Goal: Information Seeking & Learning: Compare options

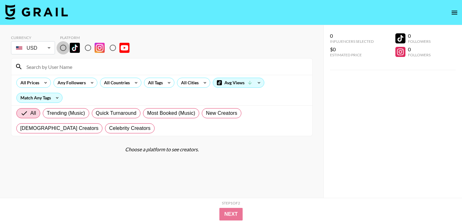
click at [62, 51] on input "radio" at bounding box center [63, 47] width 13 height 13
radio input "true"
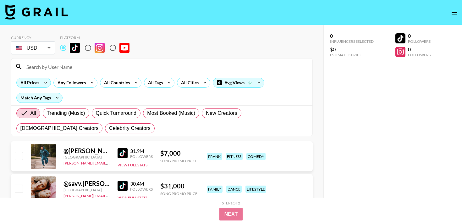
click at [41, 82] on icon at bounding box center [46, 82] width 10 height 9
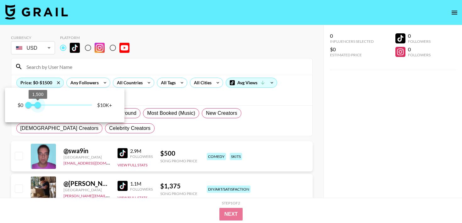
drag, startPoint x: 92, startPoint y: 105, endPoint x: 39, endPoint y: 103, distance: 53.7
click at [39, 103] on span "1,500" at bounding box center [38, 105] width 6 height 6
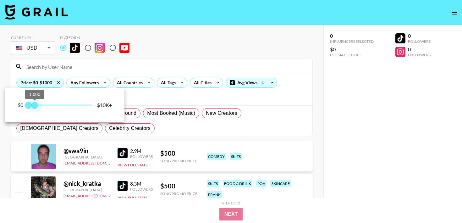
type input "750"
drag, startPoint x: 39, startPoint y: 103, endPoint x: 33, endPoint y: 102, distance: 5.7
click at [33, 102] on span "750" at bounding box center [33, 105] width 6 height 6
click at [171, 84] on div at bounding box center [231, 111] width 462 height 223
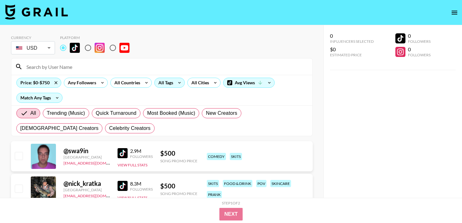
click at [169, 83] on div "All Tags" at bounding box center [165, 82] width 20 height 9
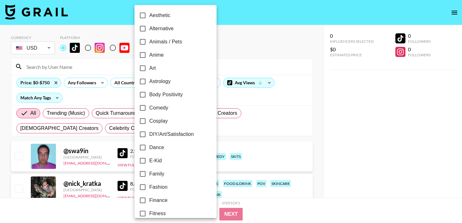
scroll to position [38, 0]
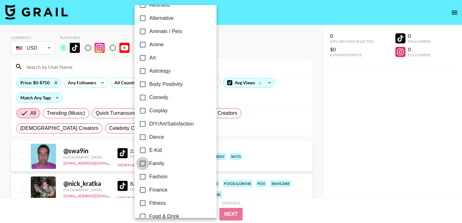
click at [145, 169] on input "Family" at bounding box center [142, 163] width 13 height 13
checkbox input "true"
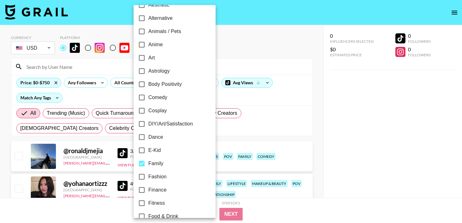
click at [145, 177] on input "Fashion" at bounding box center [141, 176] width 13 height 13
checkbox input "true"
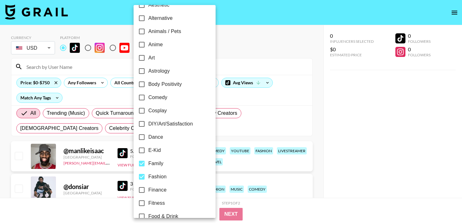
click at [143, 164] on input "Family" at bounding box center [141, 163] width 13 height 13
checkbox input "false"
click at [109, 120] on div at bounding box center [231, 111] width 462 height 223
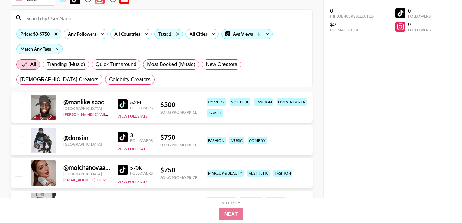
scroll to position [51, 0]
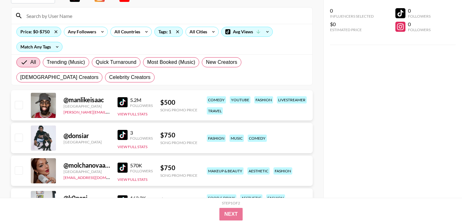
click at [41, 141] on div at bounding box center [43, 137] width 25 height 25
click at [68, 134] on div "@ donsiar" at bounding box center [86, 136] width 46 height 8
click at [45, 133] on div at bounding box center [43, 137] width 25 height 25
click at [119, 134] on img at bounding box center [122, 135] width 10 height 10
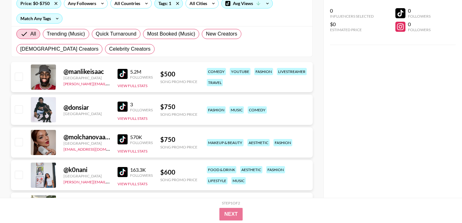
scroll to position [85, 0]
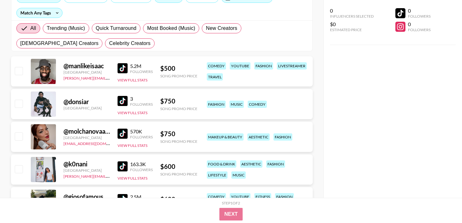
click at [123, 163] on img at bounding box center [122, 166] width 10 height 10
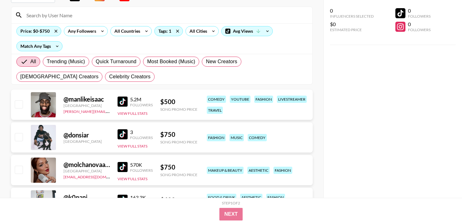
scroll to position [0, 0]
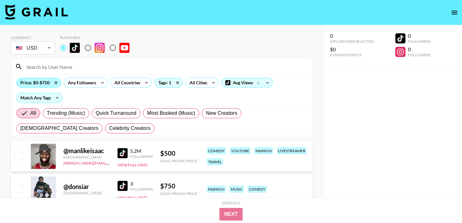
click at [45, 85] on div "Price: $0-$750" at bounding box center [39, 82] width 44 height 9
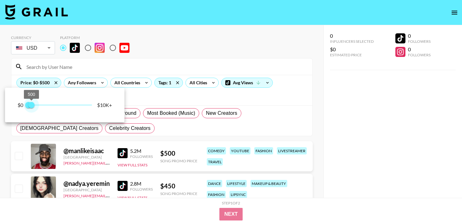
type input "250"
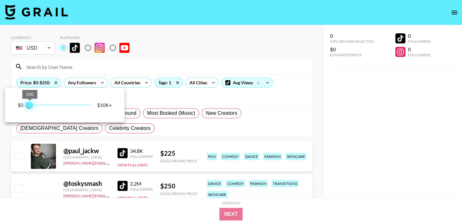
click at [30, 105] on span "250" at bounding box center [30, 105] width 6 height 6
click at [20, 158] on div at bounding box center [231, 111] width 462 height 223
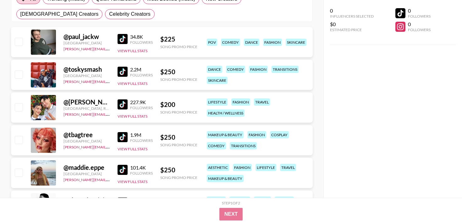
scroll to position [120, 0]
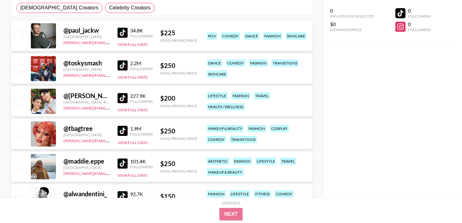
click at [49, 133] on div at bounding box center [43, 133] width 25 height 25
click at [122, 133] on img at bounding box center [122, 131] width 10 height 10
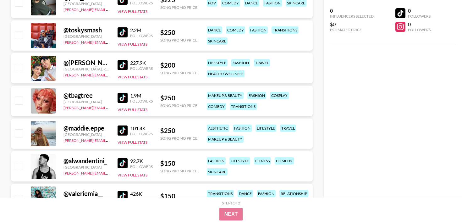
scroll to position [158, 0]
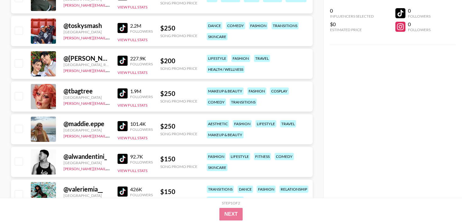
click at [123, 129] on img at bounding box center [122, 126] width 10 height 10
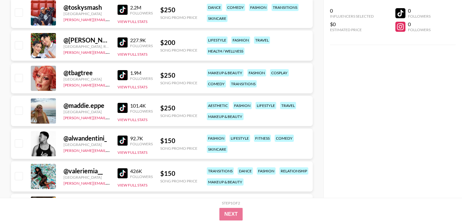
click at [119, 175] on img at bounding box center [122, 173] width 10 height 10
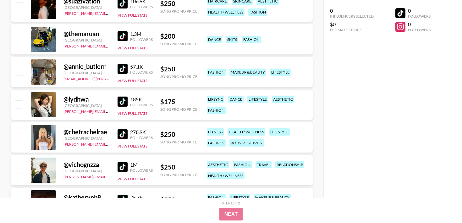
scroll to position [458, 0]
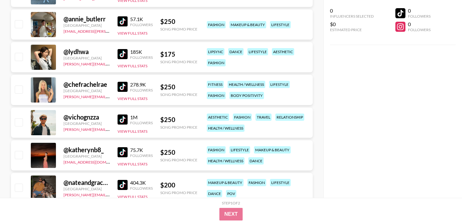
click at [122, 154] on img at bounding box center [122, 152] width 10 height 10
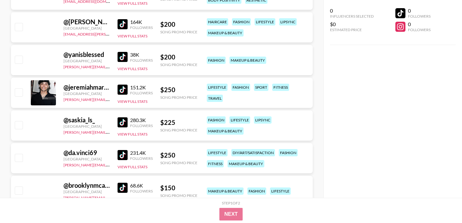
scroll to position [1374, 0]
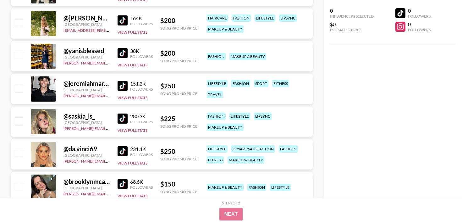
click at [125, 116] on img at bounding box center [122, 118] width 10 height 10
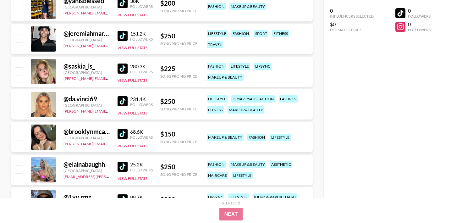
scroll to position [1424, 0]
click at [122, 135] on img at bounding box center [122, 133] width 10 height 10
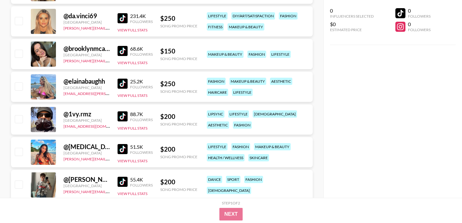
scroll to position [1511, 0]
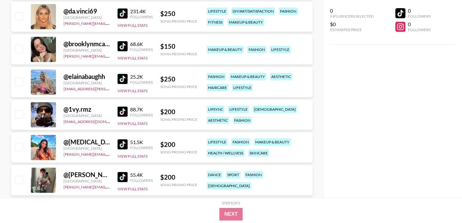
click at [122, 79] on img at bounding box center [122, 79] width 10 height 10
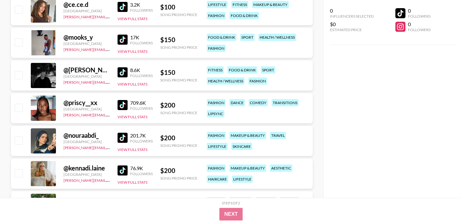
scroll to position [0, 0]
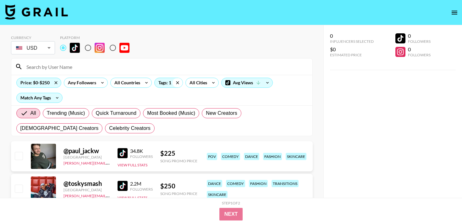
click at [172, 82] on icon at bounding box center [177, 82] width 10 height 9
click at [168, 82] on div "Tags: 1" at bounding box center [169, 82] width 28 height 9
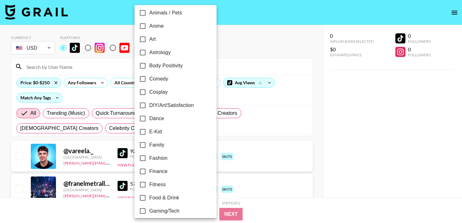
scroll to position [62, 0]
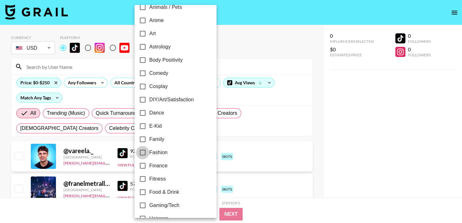
click at [145, 147] on input "Fashion" at bounding box center [142, 152] width 13 height 13
checkbox input "true"
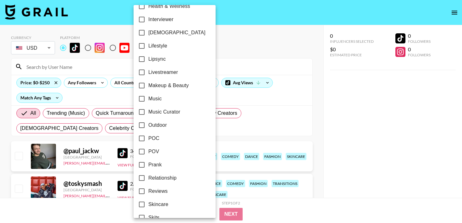
scroll to position [289, 0]
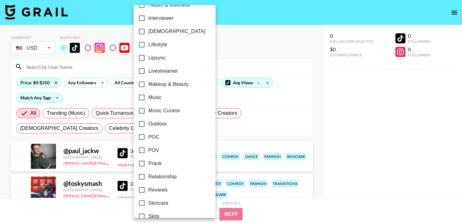
click at [142, 139] on input "POC" at bounding box center [141, 136] width 13 height 13
checkbox input "true"
click at [110, 92] on div at bounding box center [231, 111] width 462 height 223
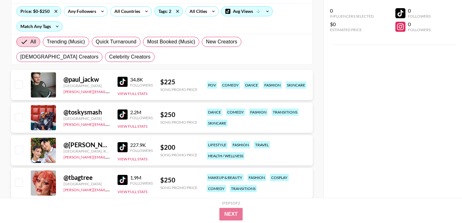
scroll to position [72, 0]
click at [124, 117] on img at bounding box center [122, 114] width 10 height 10
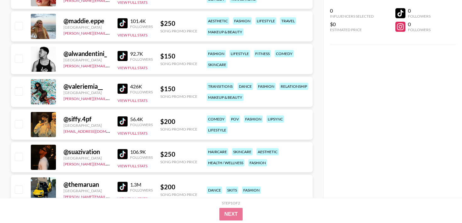
scroll to position [261, 0]
click at [123, 119] on img at bounding box center [122, 121] width 10 height 10
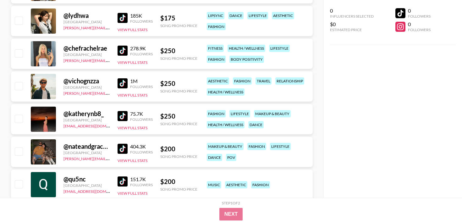
scroll to position [508, 0]
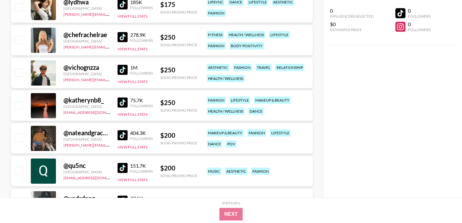
click at [129, 135] on link at bounding box center [123, 135] width 13 height 10
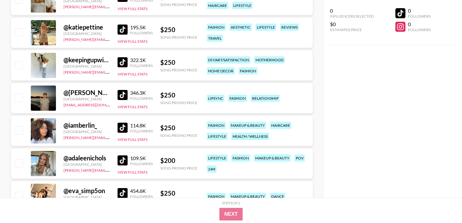
scroll to position [918, 0]
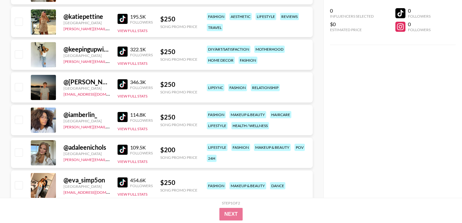
click at [122, 113] on img at bounding box center [122, 117] width 10 height 10
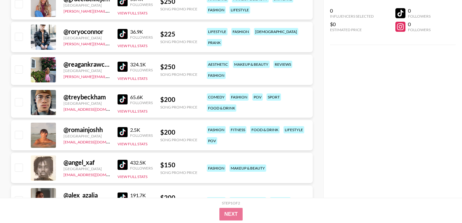
scroll to position [2126, 0]
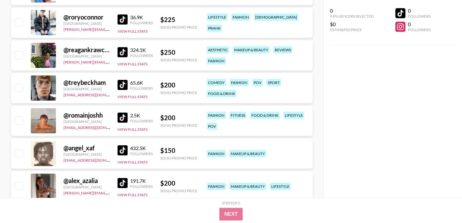
click at [88, 84] on div "@ treybeckham" at bounding box center [86, 83] width 46 height 8
click at [40, 84] on div at bounding box center [43, 87] width 25 height 25
click at [123, 84] on img at bounding box center [122, 85] width 10 height 10
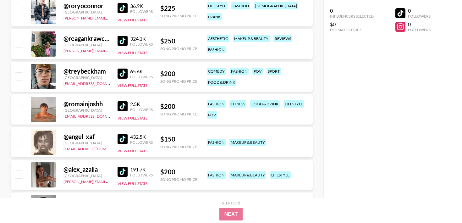
scroll to position [2161, 0]
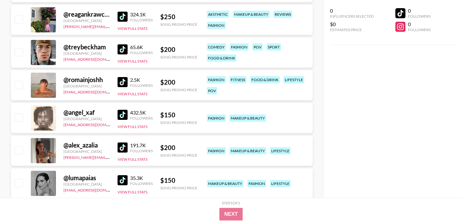
click at [49, 145] on div at bounding box center [43, 150] width 25 height 25
click at [126, 146] on img at bounding box center [122, 147] width 10 height 10
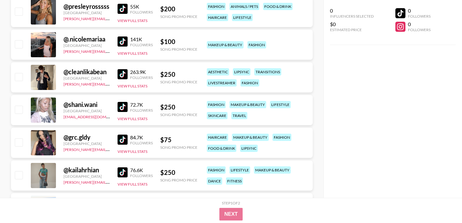
scroll to position [2432, 0]
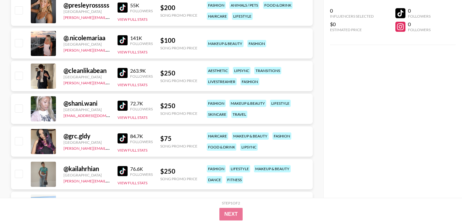
click at [120, 104] on img at bounding box center [122, 105] width 10 height 10
click at [126, 172] on img at bounding box center [122, 171] width 10 height 10
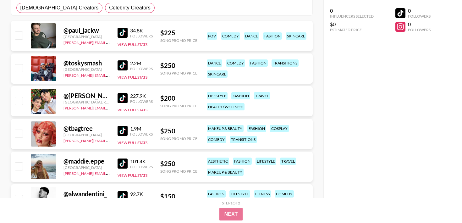
scroll to position [0, 0]
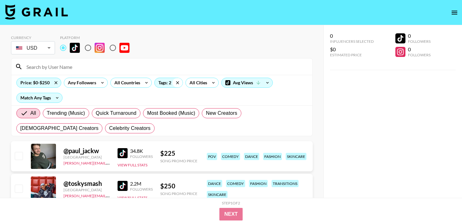
click at [175, 83] on icon at bounding box center [177, 82] width 10 height 9
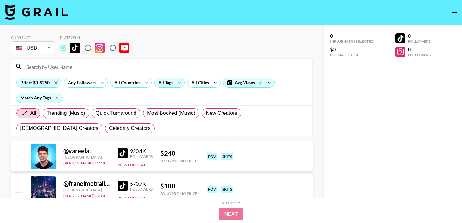
click at [160, 87] on div "All Tags" at bounding box center [165, 82] width 20 height 9
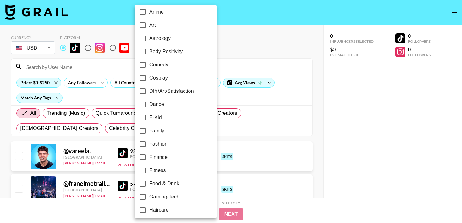
scroll to position [71, 0]
click at [158, 132] on span "Family" at bounding box center [156, 130] width 15 height 8
click at [149, 132] on input "Family" at bounding box center [142, 129] width 13 height 13
checkbox input "true"
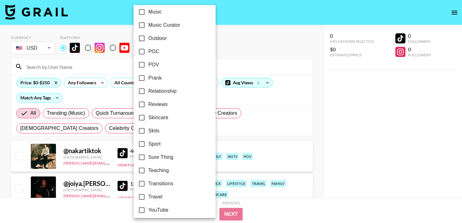
scroll to position [378, 0]
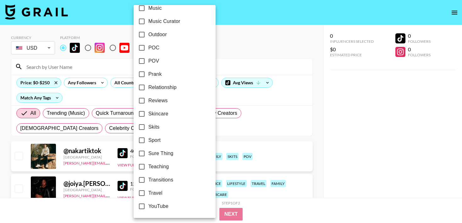
click at [148, 126] on span "Skits" at bounding box center [153, 127] width 11 height 8
click at [148, 126] on input "Skits" at bounding box center [141, 126] width 13 height 13
checkbox input "true"
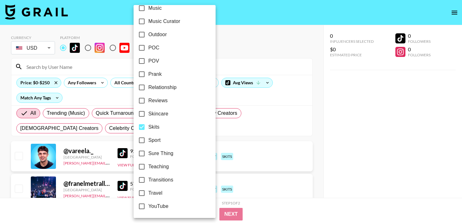
click at [85, 117] on div at bounding box center [231, 111] width 462 height 223
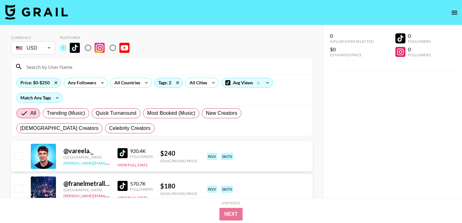
scroll to position [6, 0]
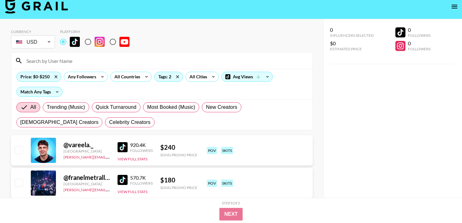
click at [125, 145] on img at bounding box center [122, 147] width 10 height 10
click at [135, 73] on div "All Countries" at bounding box center [126, 76] width 31 height 9
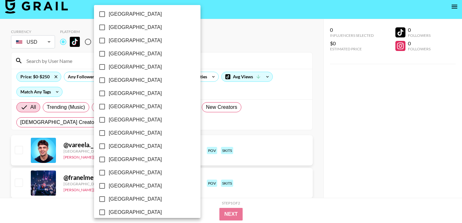
scroll to position [501, 0]
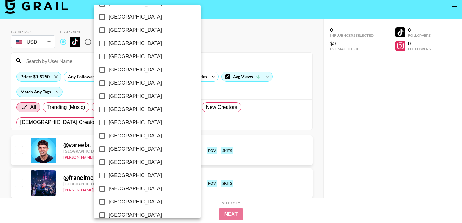
click at [119, 198] on span "[GEOGRAPHIC_DATA]" at bounding box center [135, 202] width 53 height 8
click at [109, 198] on input "[GEOGRAPHIC_DATA]" at bounding box center [101, 201] width 13 height 13
checkbox input "true"
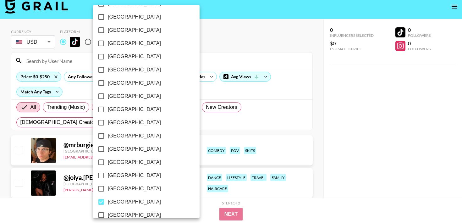
click at [26, 170] on div at bounding box center [231, 111] width 462 height 223
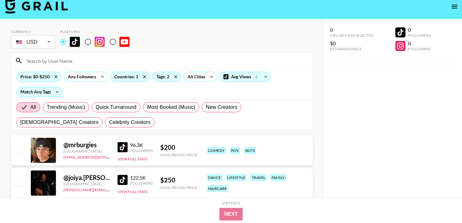
click at [119, 148] on img at bounding box center [122, 147] width 10 height 10
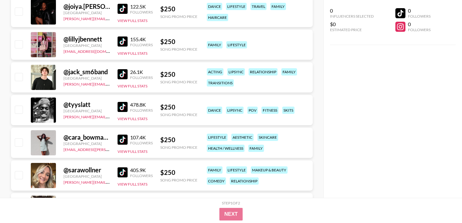
scroll to position [183, 0]
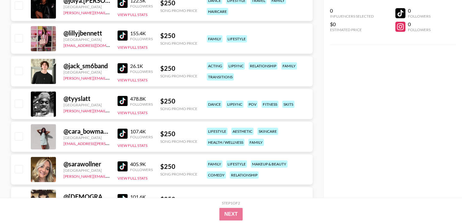
click at [118, 138] on img at bounding box center [122, 133] width 10 height 10
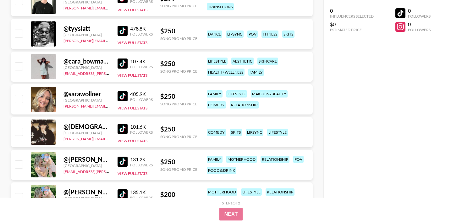
scroll to position [0, 0]
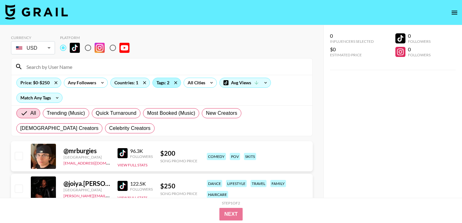
click at [164, 83] on div "Tags: 2" at bounding box center [167, 82] width 28 height 9
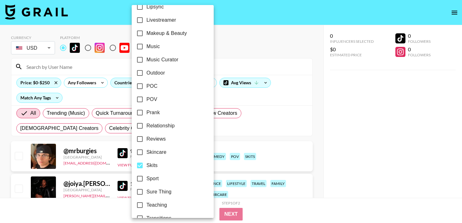
scroll to position [344, 0]
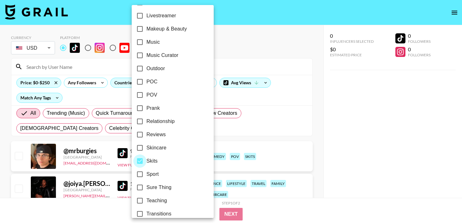
click at [141, 163] on input "Skits" at bounding box center [139, 160] width 13 height 13
checkbox input "false"
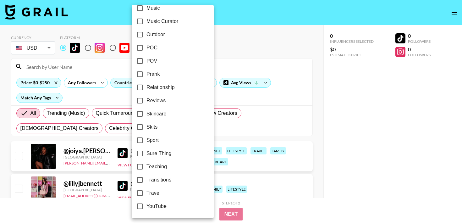
scroll to position [378, 0]
click at [344, 165] on div at bounding box center [231, 111] width 462 height 223
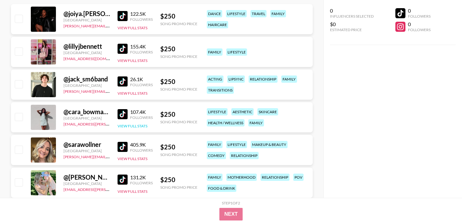
scroll to position [140, 0]
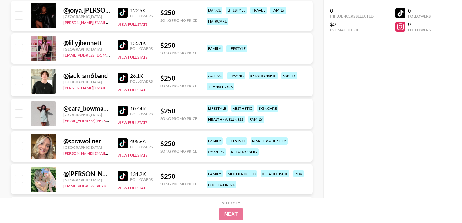
click at [121, 144] on img at bounding box center [122, 143] width 10 height 10
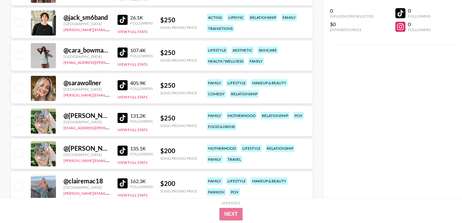
scroll to position [199, 0]
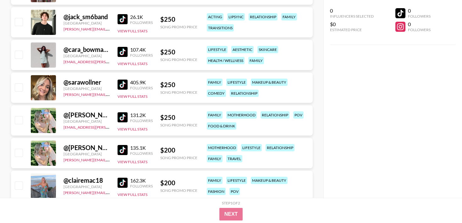
click at [122, 116] on img at bounding box center [122, 117] width 10 height 10
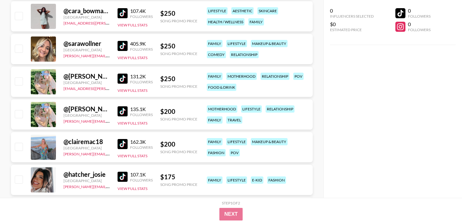
scroll to position [244, 0]
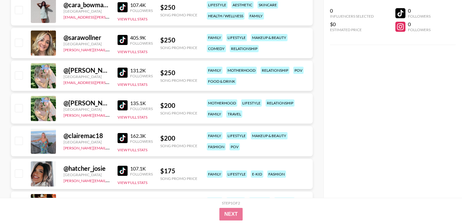
click at [121, 144] on div "162.3K Followers View Full Stats" at bounding box center [134, 141] width 35 height 22
click at [123, 140] on img at bounding box center [122, 138] width 10 height 10
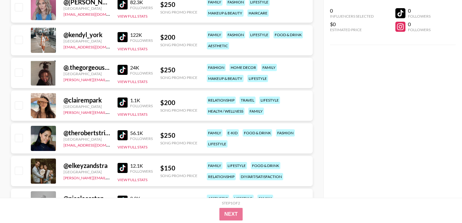
scroll to position [0, 0]
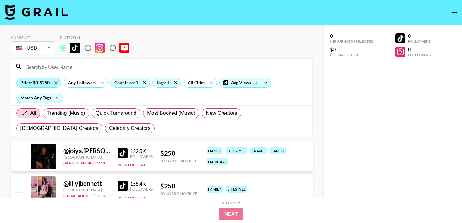
click at [41, 83] on div "Price: $0-$250" at bounding box center [39, 82] width 44 height 9
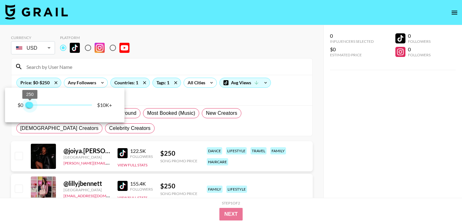
type input "500"
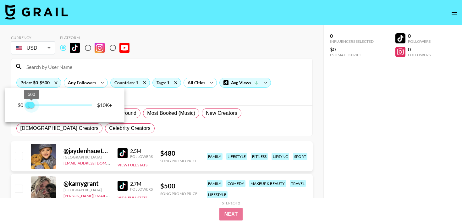
click at [32, 105] on span "500" at bounding box center [31, 105] width 6 height 6
click at [22, 159] on div at bounding box center [231, 111] width 462 height 223
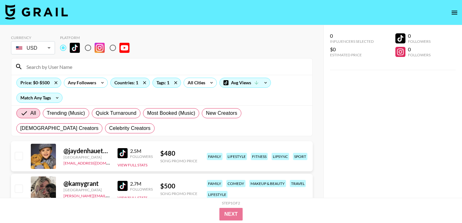
click at [123, 156] on img at bounding box center [122, 153] width 10 height 10
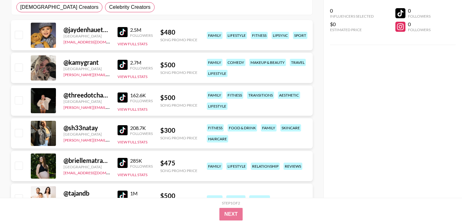
scroll to position [122, 0]
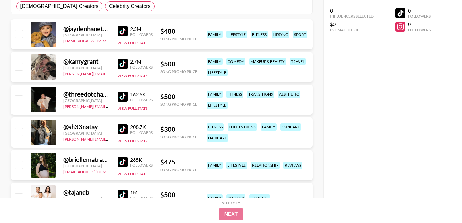
click at [121, 162] on img at bounding box center [122, 162] width 10 height 10
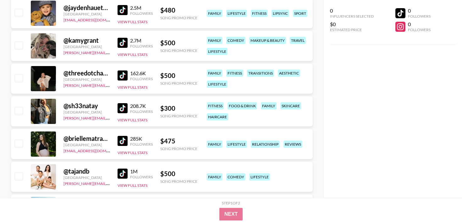
scroll to position [178, 0]
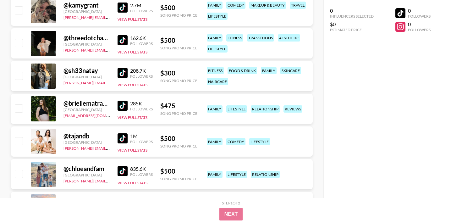
click at [124, 143] on div "1M Followers" at bounding box center [134, 138] width 35 height 11
click at [123, 137] on img at bounding box center [122, 138] width 10 height 10
